Goal: Register for event/course

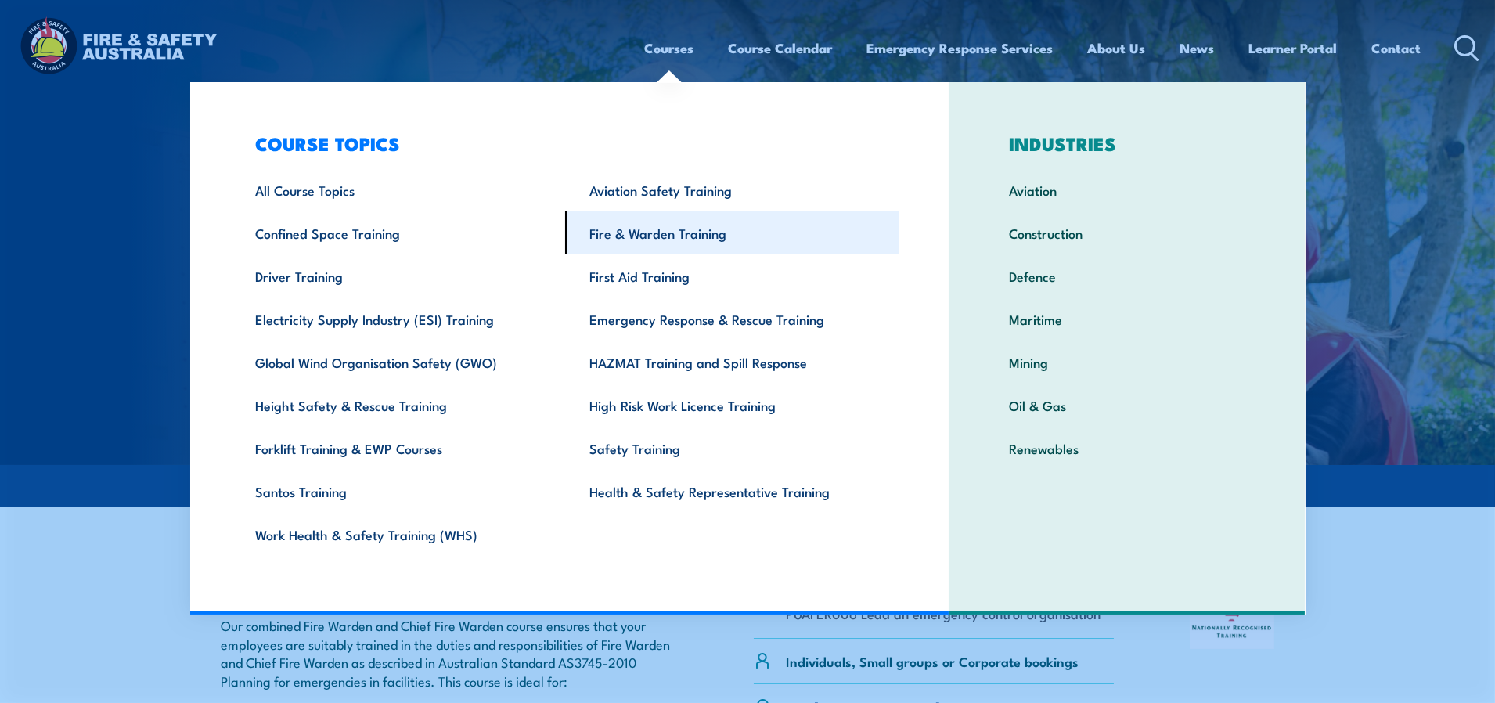
click at [646, 235] on link "Fire & Warden Training" at bounding box center [732, 232] width 334 height 43
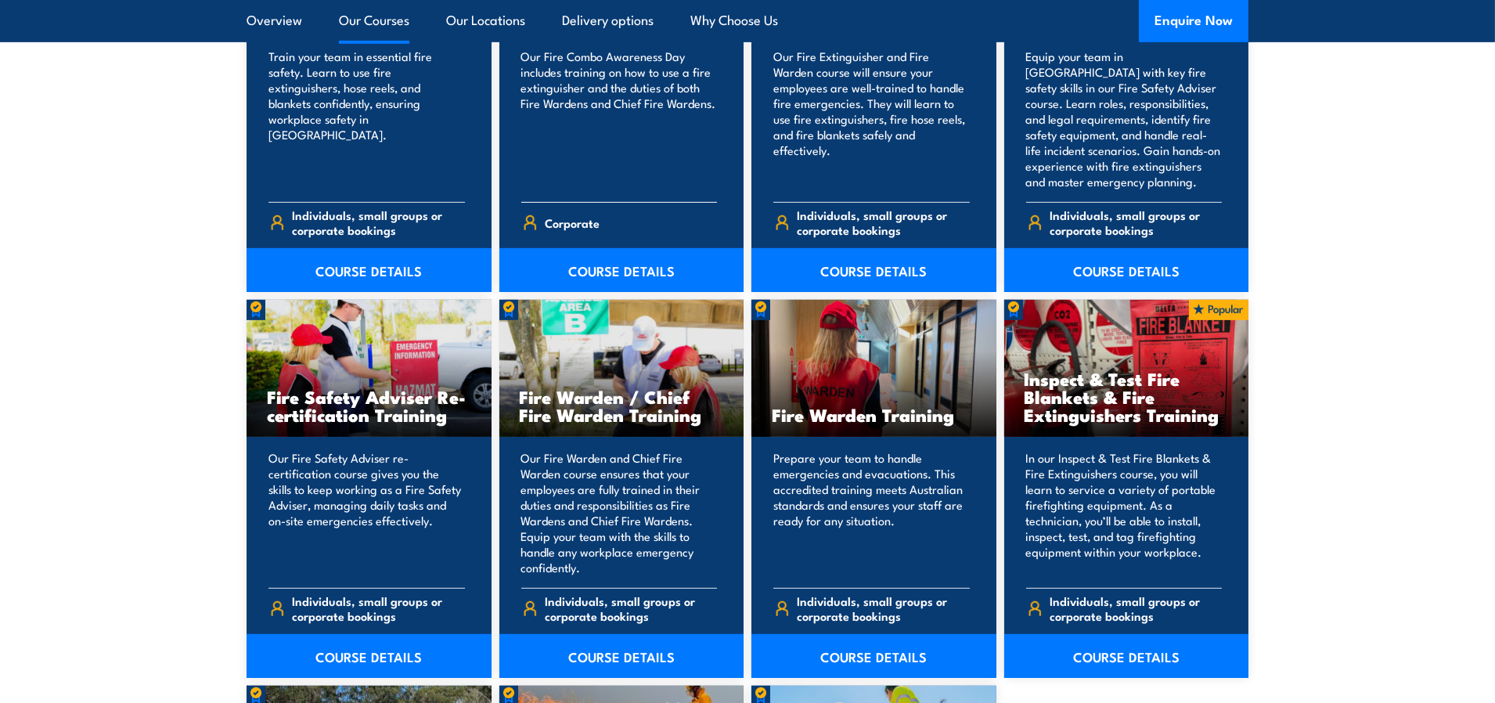
scroll to position [1878, 0]
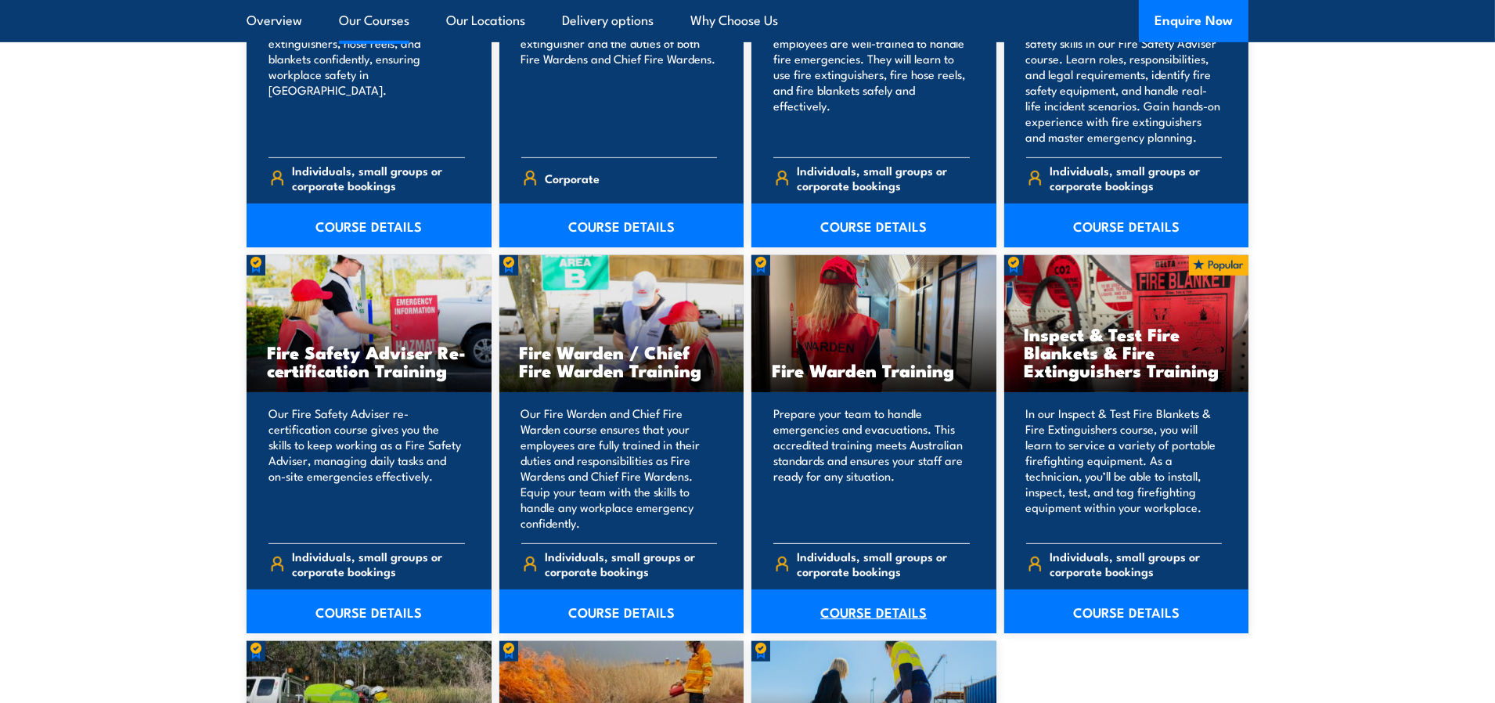
click at [840, 601] on link "COURSE DETAILS" at bounding box center [873, 611] width 245 height 44
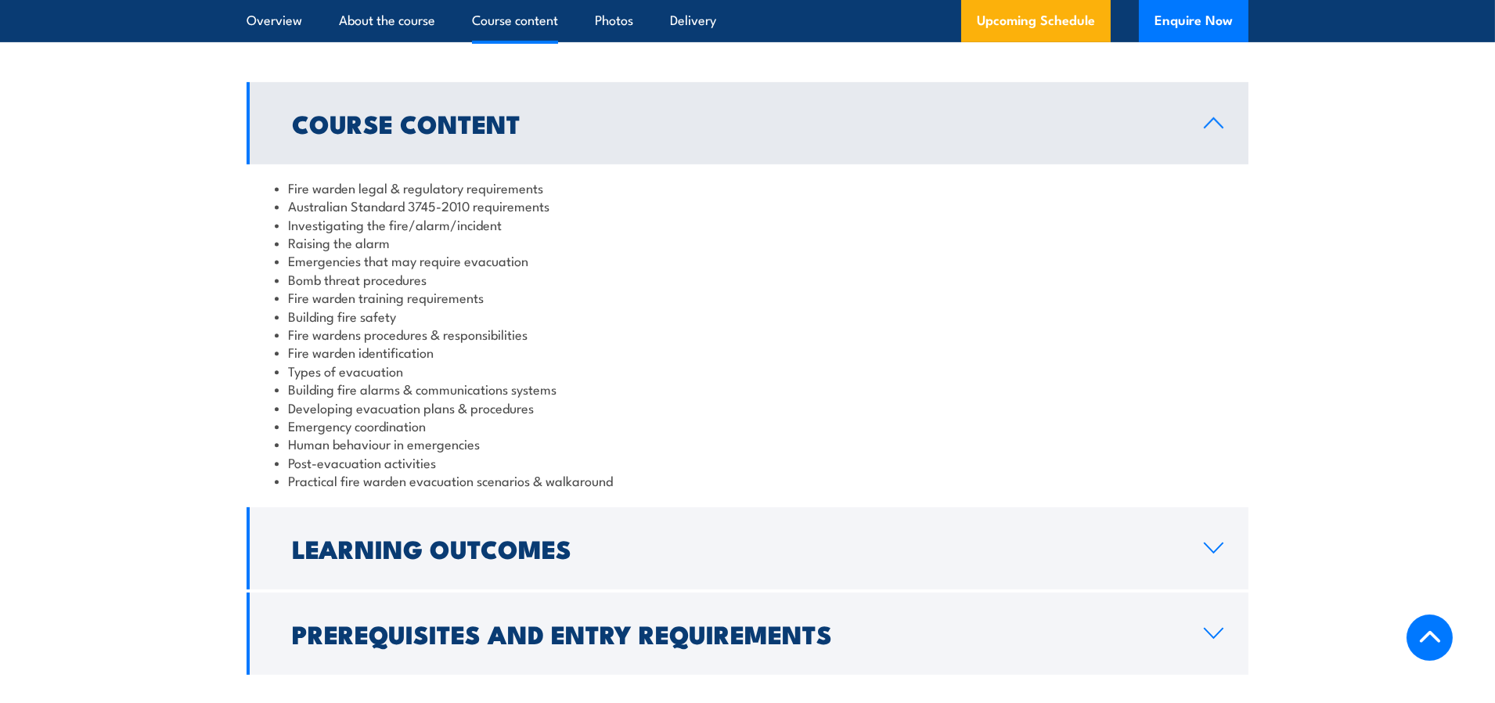
scroll to position [1982, 0]
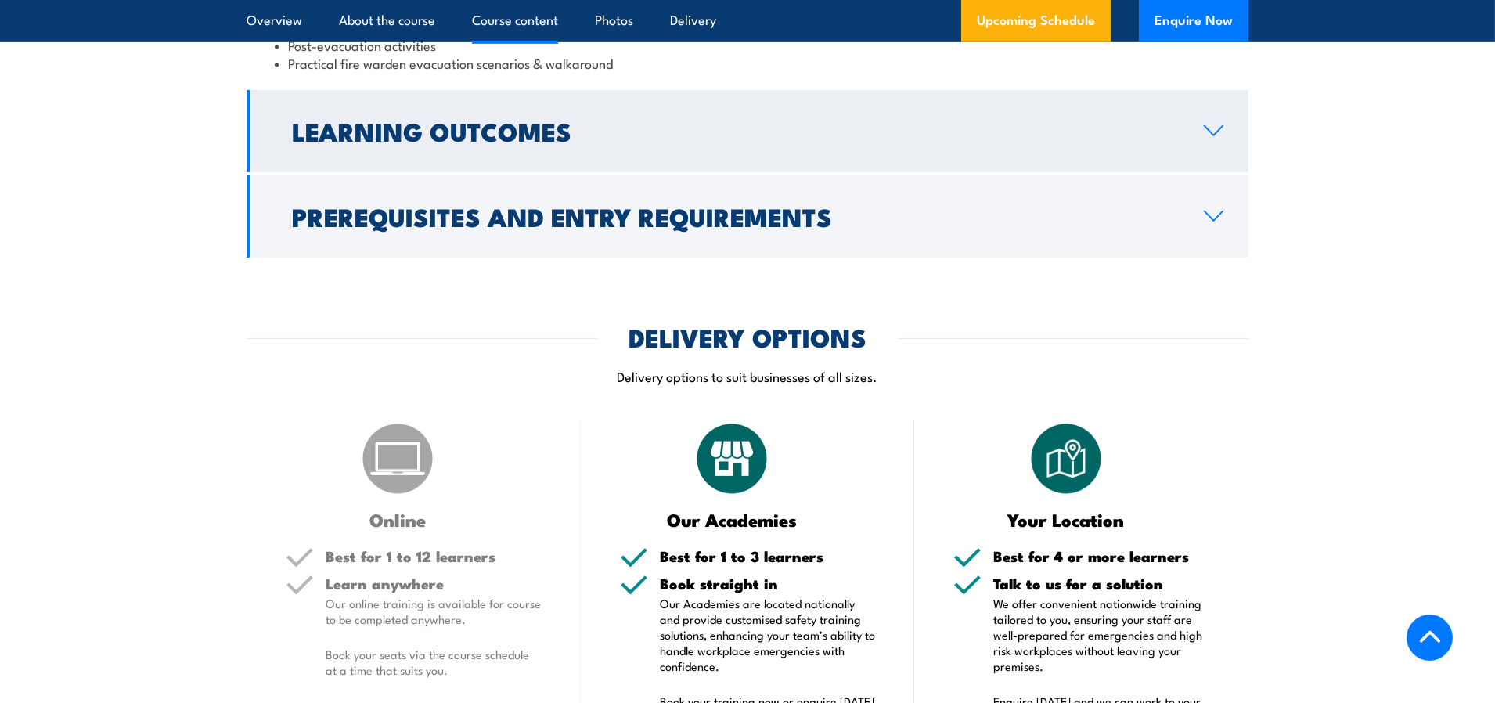
click at [966, 156] on link "Learning Outcomes" at bounding box center [747, 131] width 1002 height 82
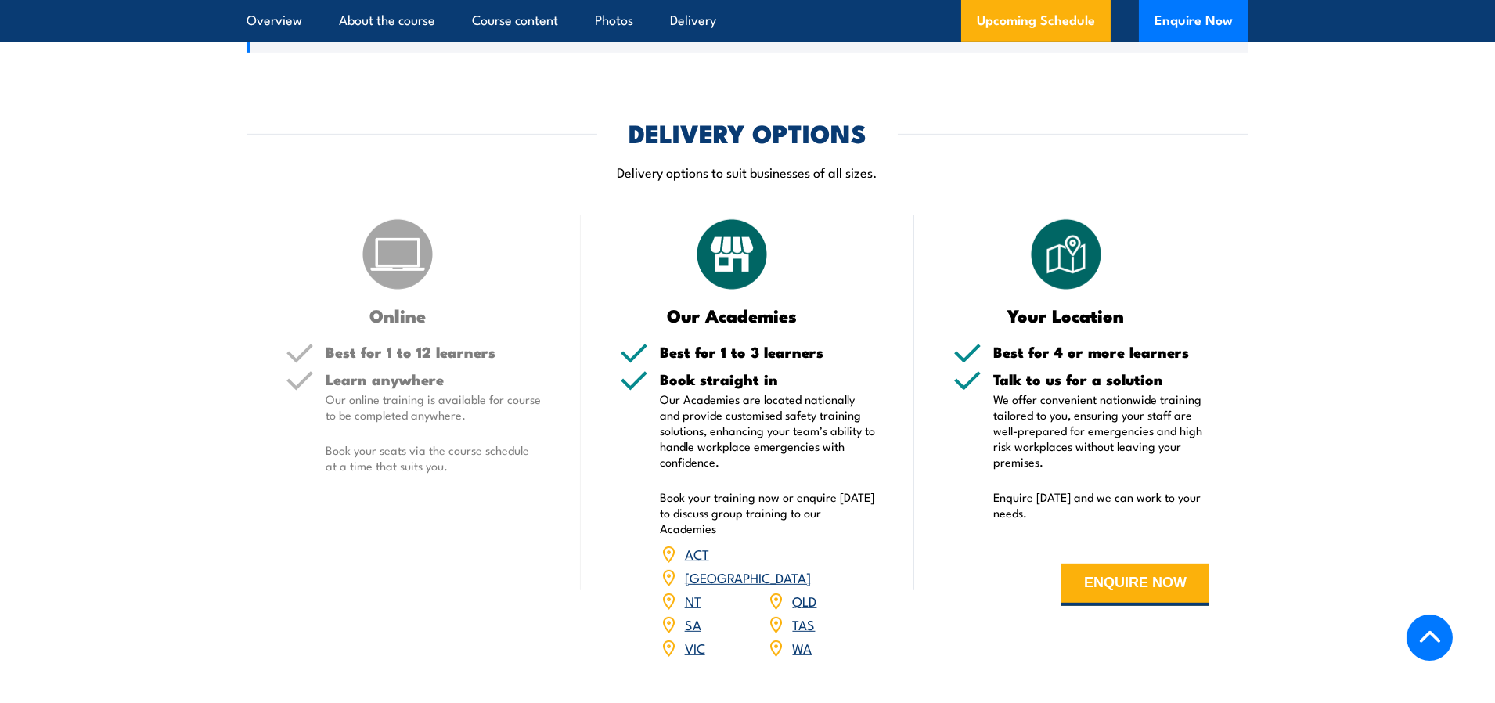
scroll to position [1804, 0]
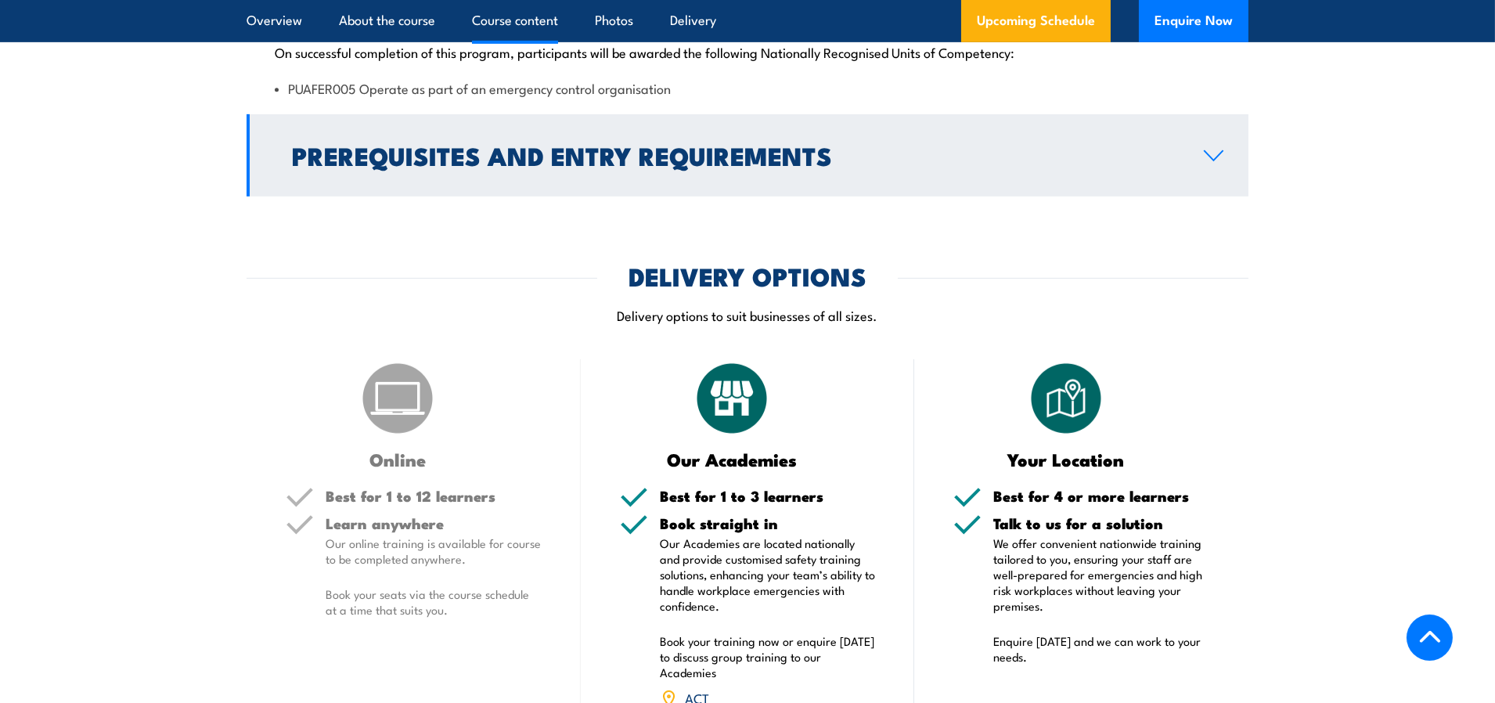
click at [788, 153] on h2 "Prerequisites and Entry Requirements" at bounding box center [735, 155] width 887 height 22
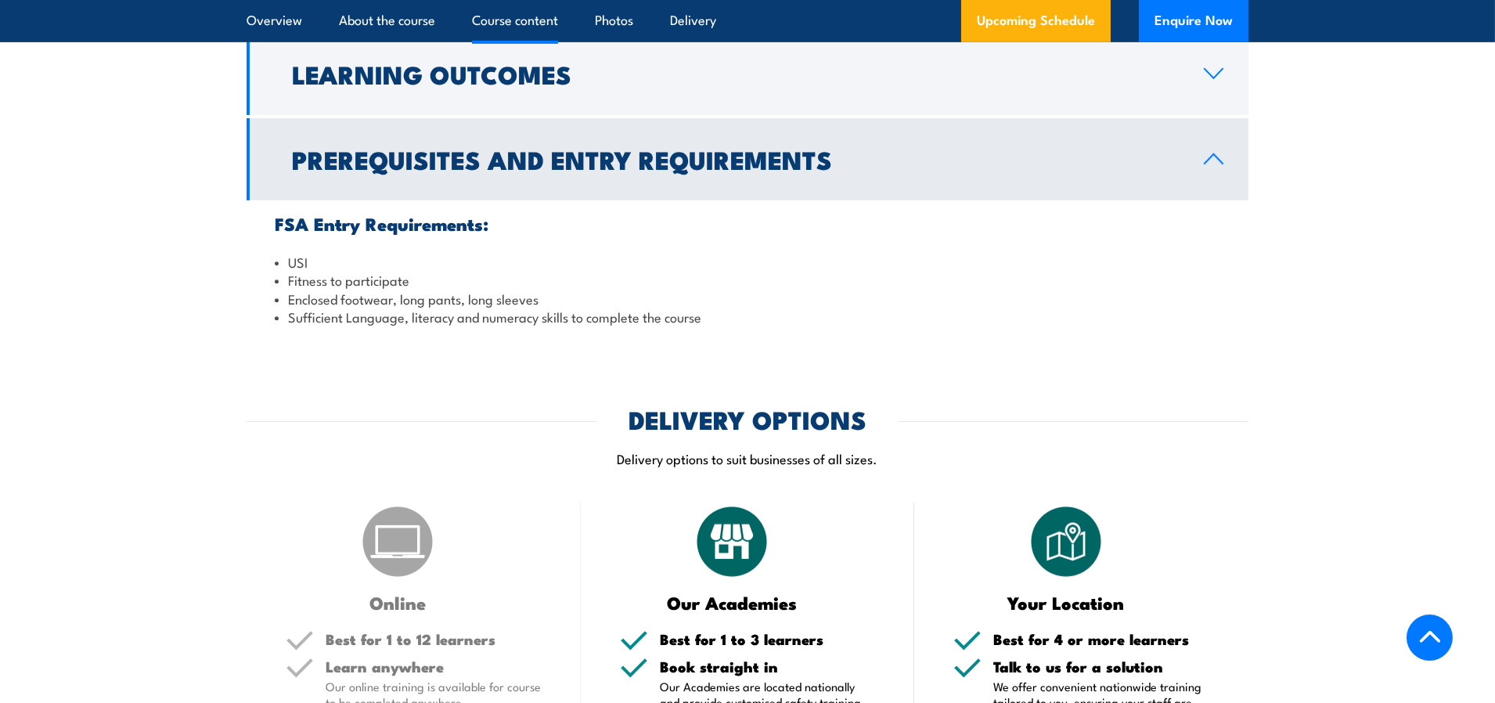
scroll to position [2222, 0]
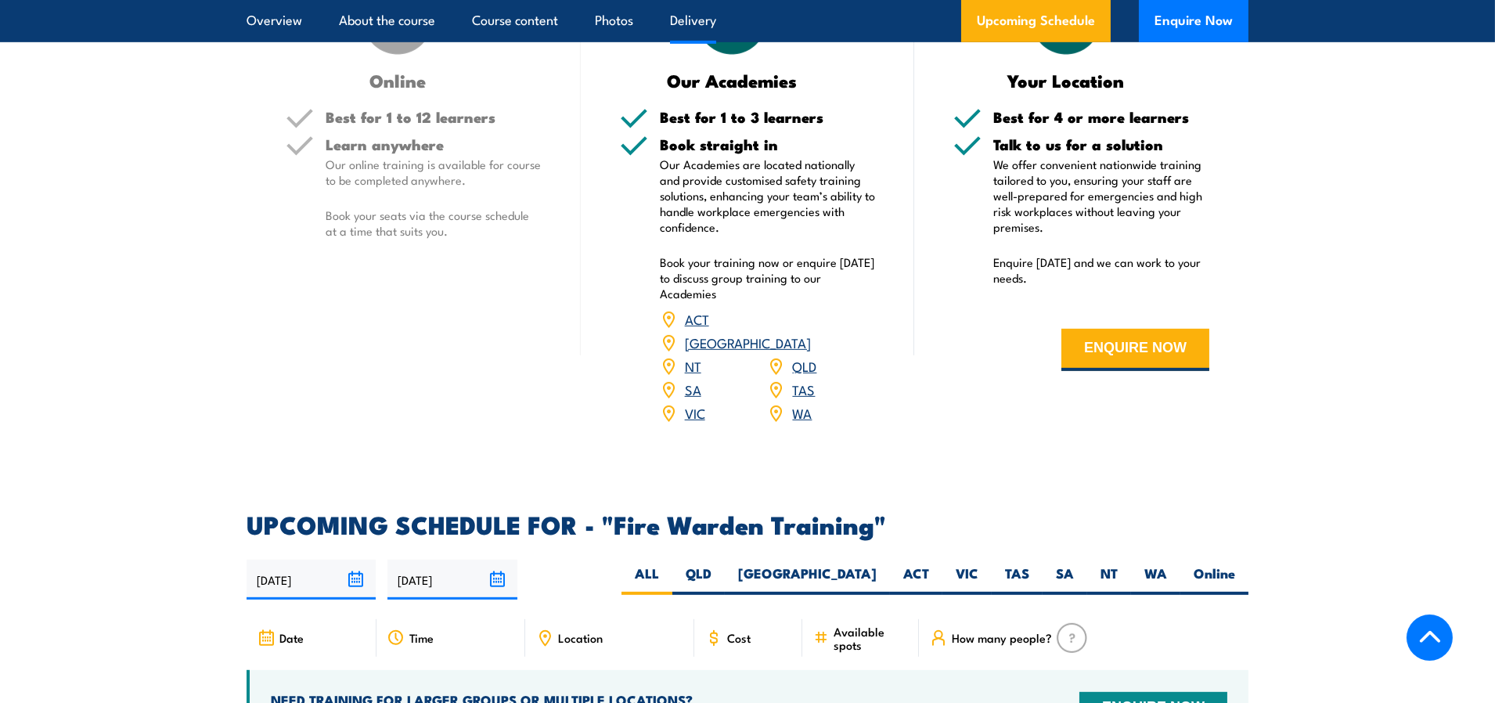
click at [809, 333] on link "[GEOGRAPHIC_DATA]" at bounding box center [748, 342] width 126 height 19
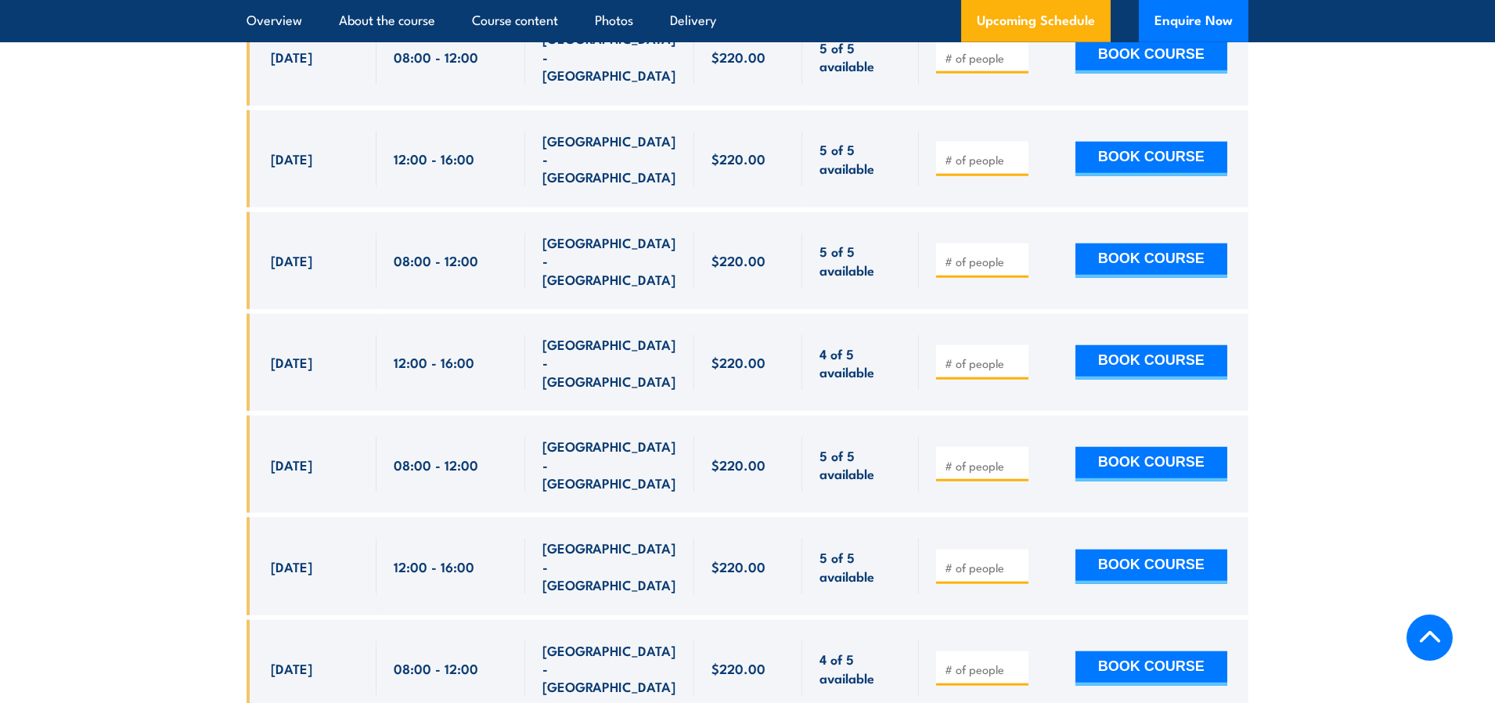
scroll to position [3952, 0]
